Goal: Navigation & Orientation: Find specific page/section

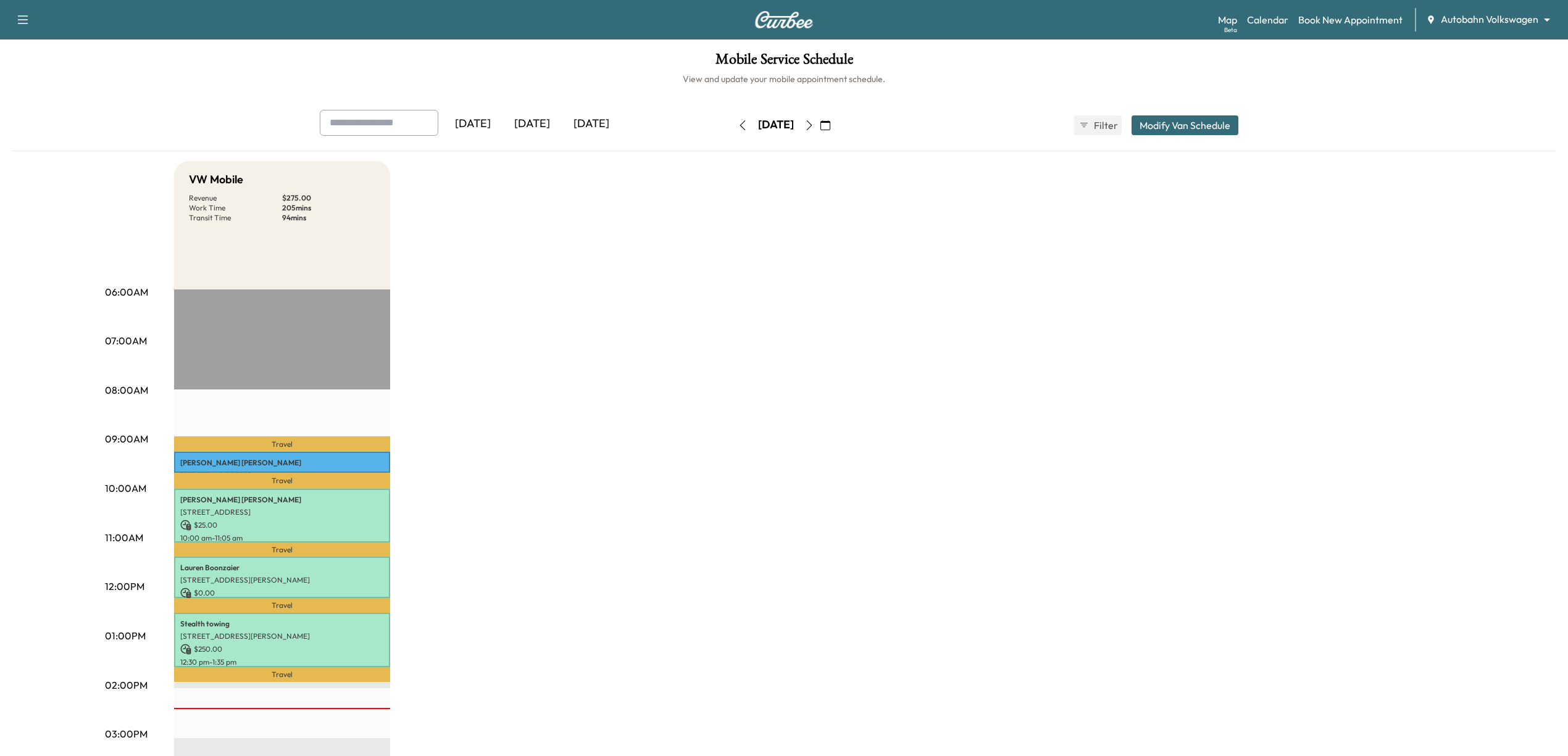
click at [1500, 10] on div "Map Beta Calendar Book New Appointment Autobahn Volkswagen ******** ​" at bounding box center [1388, 20] width 340 height 24
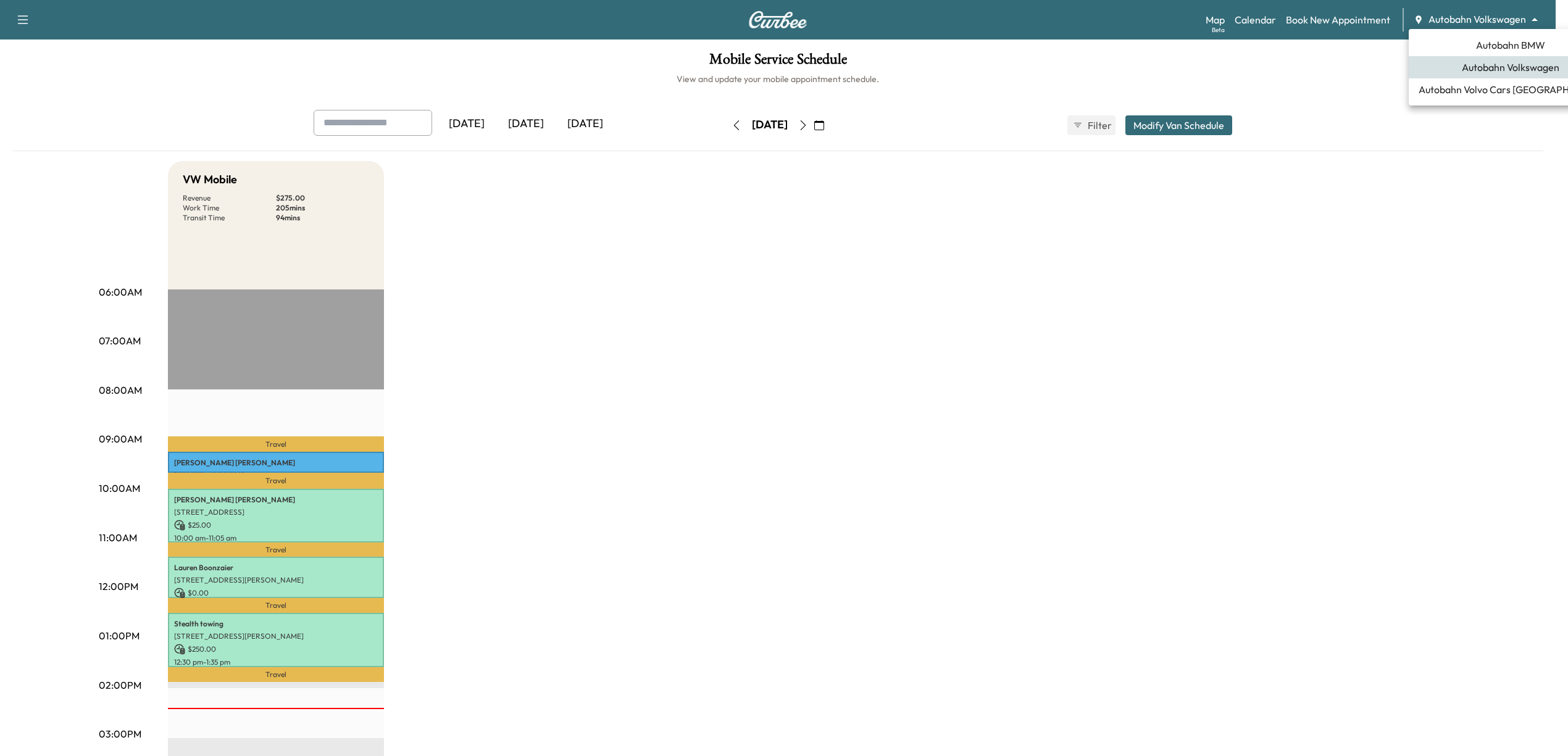
click at [1501, 22] on body "Support Log Out Map Beta Calendar Book New Appointment Autobahn Volkswagen ****…" at bounding box center [784, 378] width 1568 height 756
click at [1507, 42] on span "Autobahn BMW" at bounding box center [1510, 44] width 69 height 15
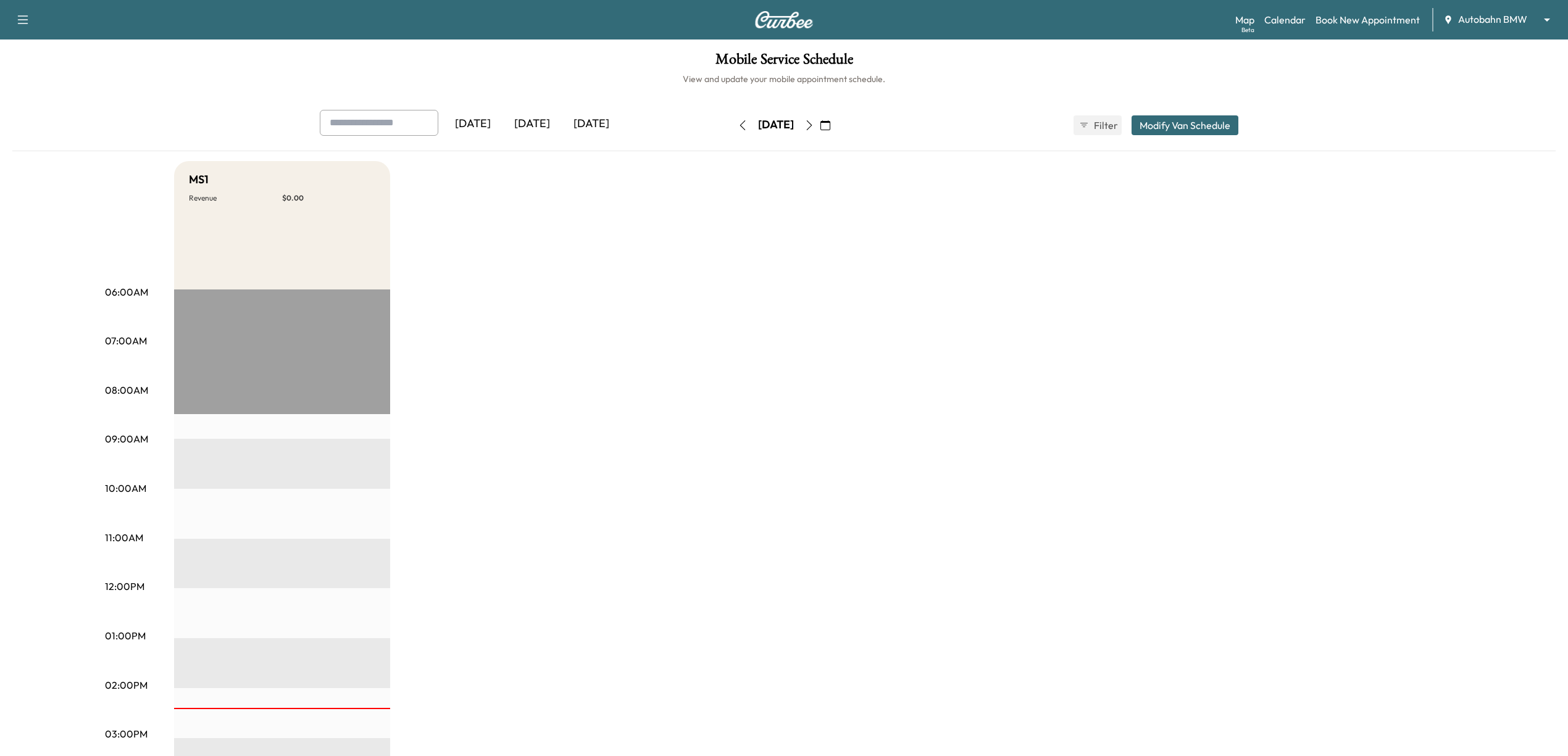
click at [820, 120] on button "button" at bounding box center [809, 125] width 21 height 19
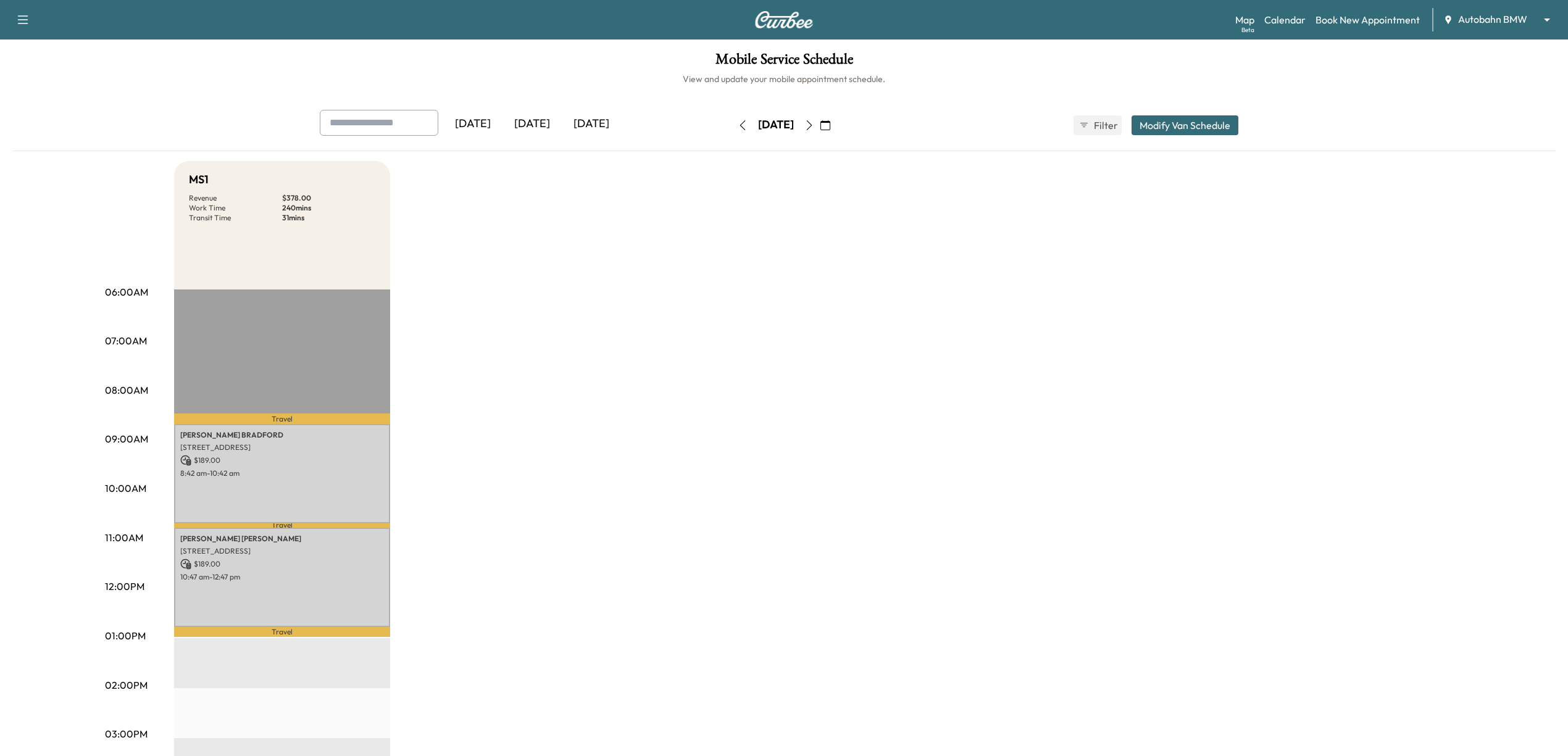
click at [814, 126] on icon "button" at bounding box center [809, 125] width 10 height 10
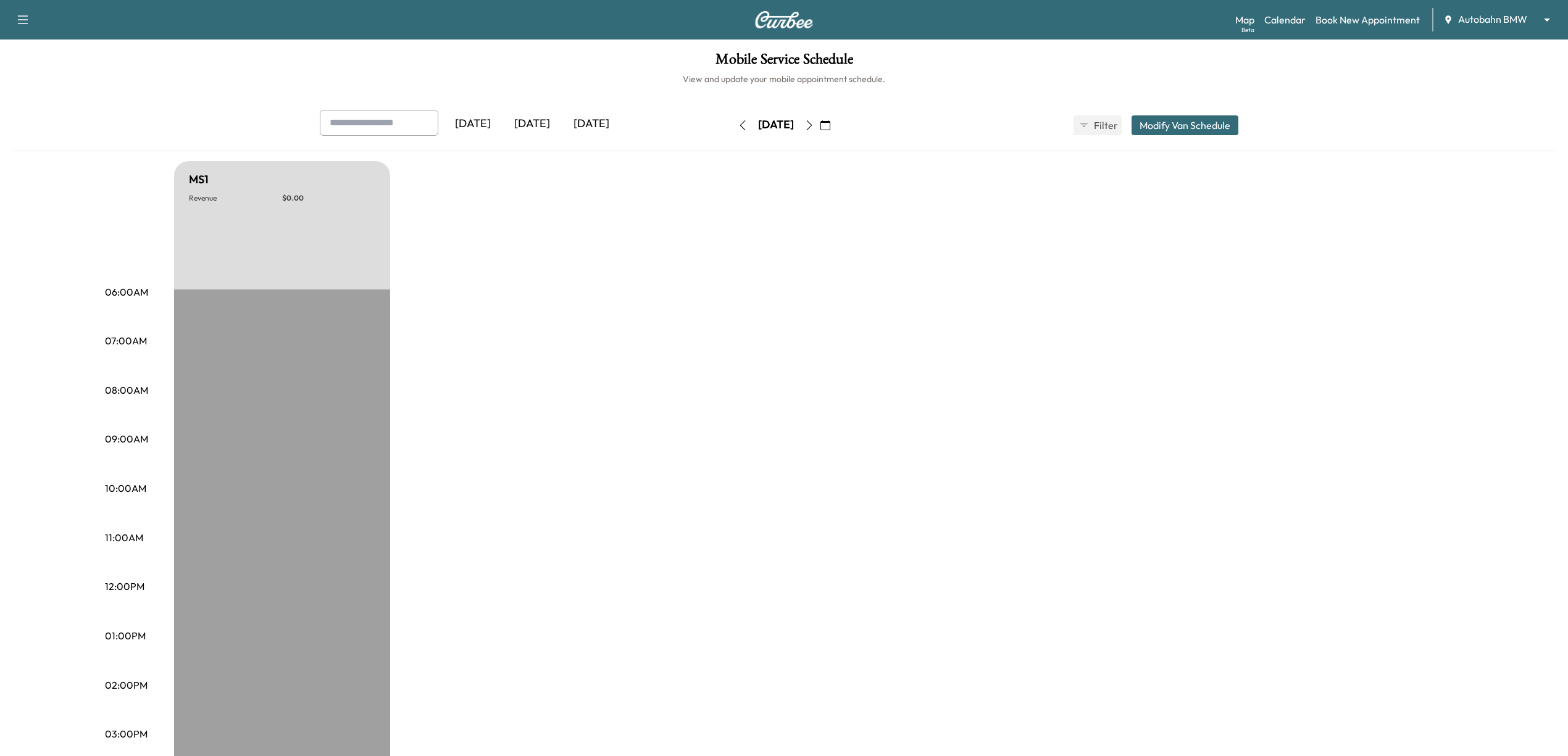
click at [820, 125] on button "button" at bounding box center [809, 125] width 21 height 19
click at [814, 125] on icon "button" at bounding box center [809, 125] width 10 height 10
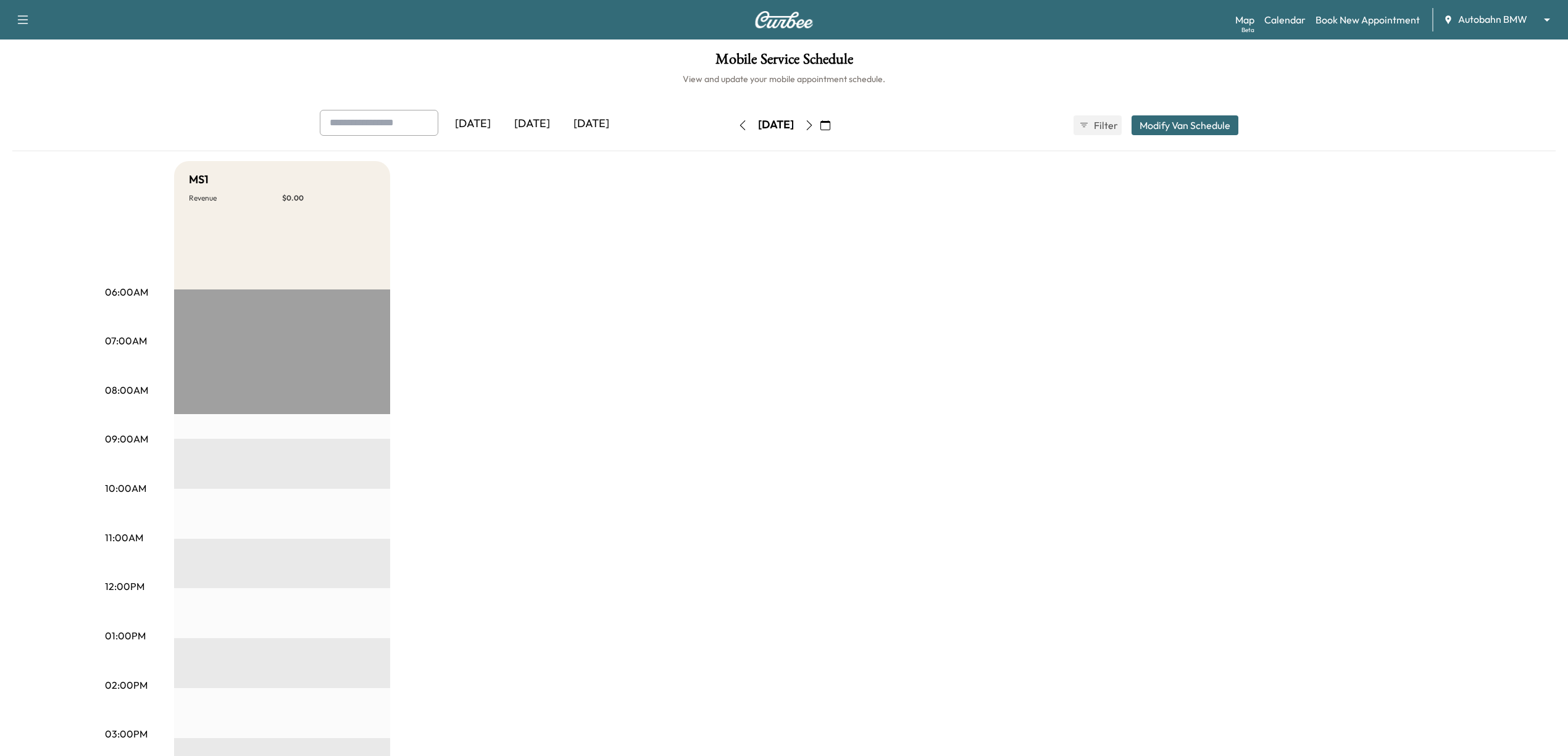
click at [848, 258] on div "MS1 Revenue $ 0.00 EST Start" at bounding box center [818, 624] width 1289 height 926
click at [738, 124] on icon "button" at bounding box center [743, 125] width 10 height 10
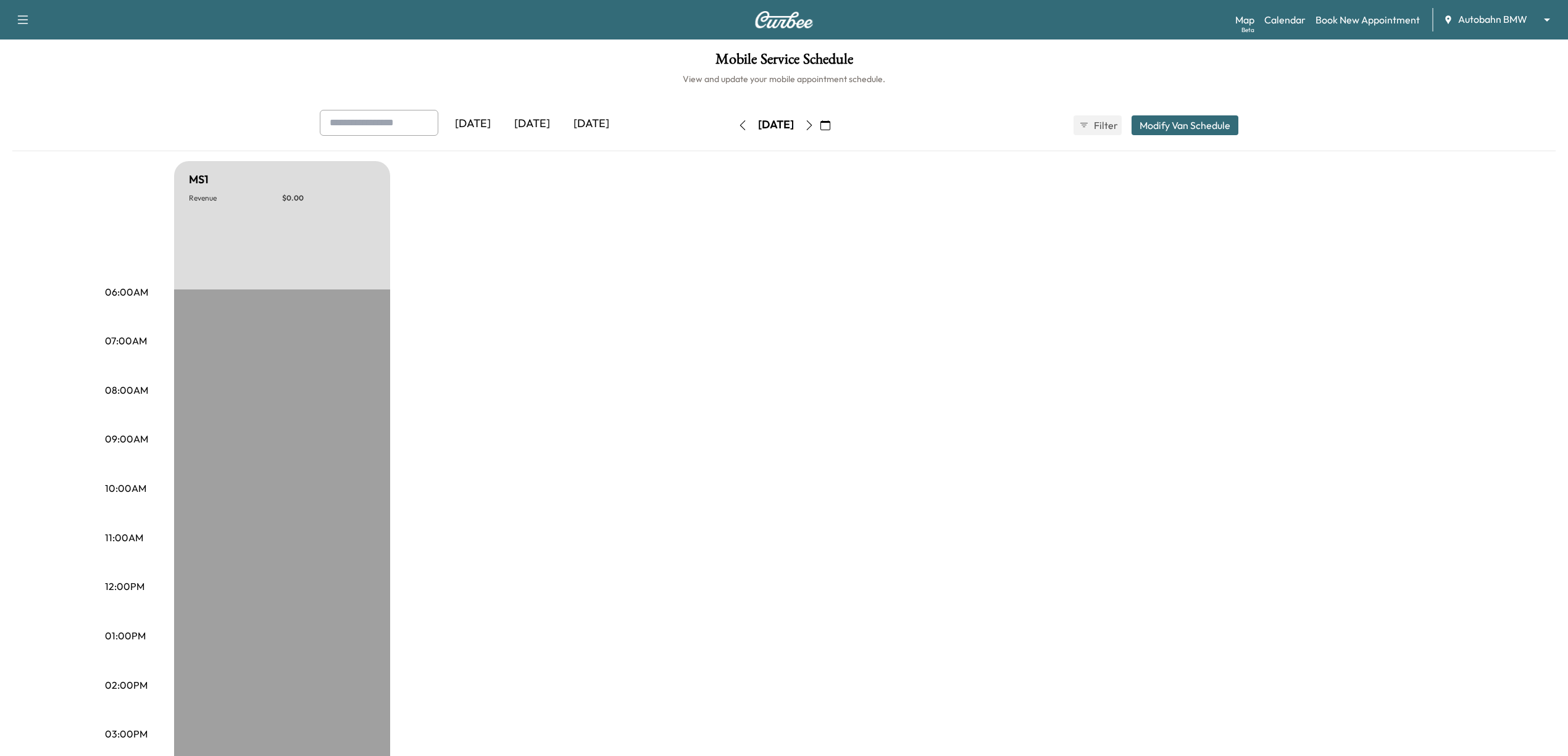
click at [738, 122] on icon "button" at bounding box center [743, 125] width 10 height 10
click at [740, 126] on icon "button" at bounding box center [743, 125] width 6 height 10
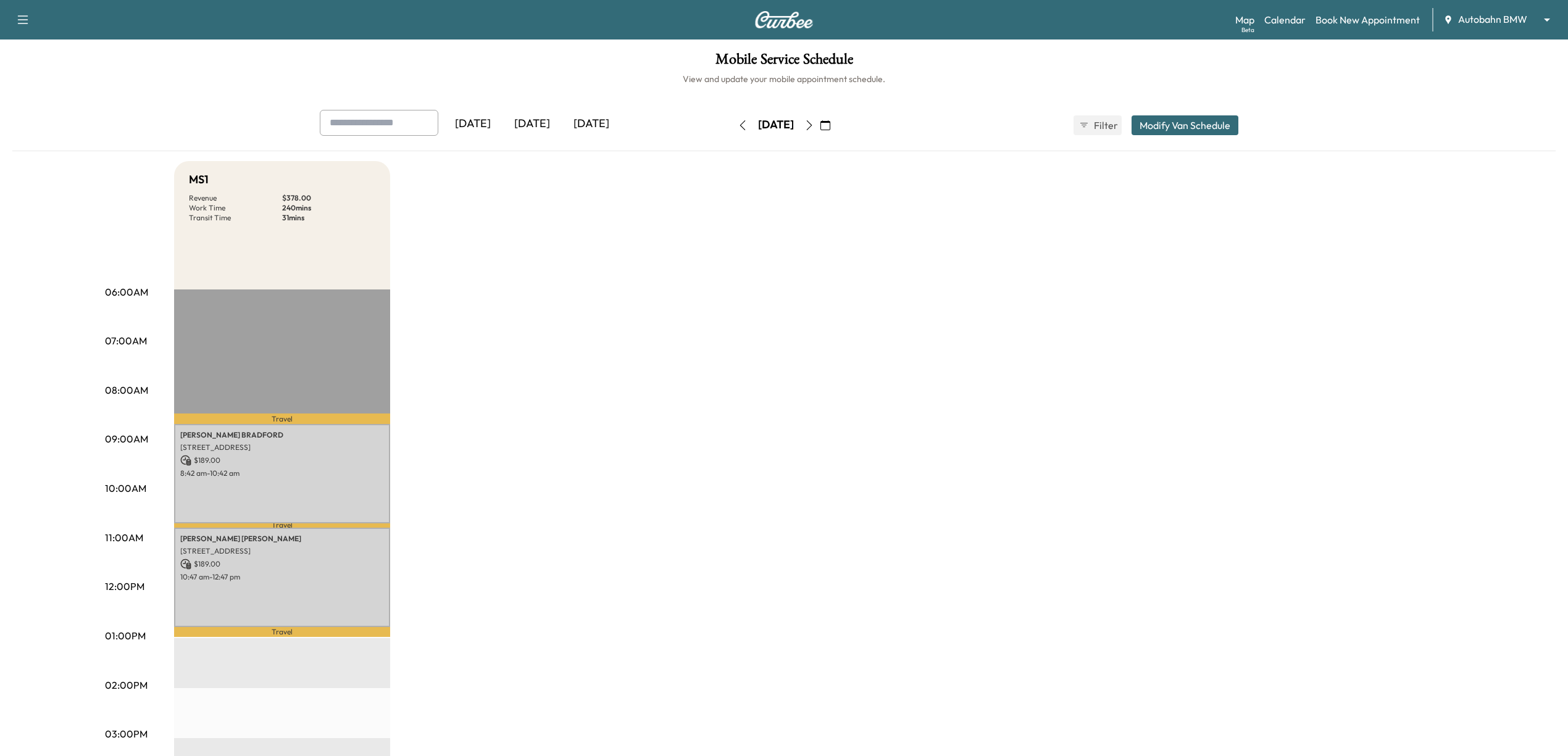
drag, startPoint x: 976, startPoint y: 324, endPoint x: 950, endPoint y: 325, distance: 26.0
click at [976, 324] on div "MS1 Revenue $ 378.00 Work Time 240 mins Transit Time 31 mins Travel [PERSON_NAM…" at bounding box center [818, 624] width 1289 height 926
